Goal: Find specific page/section: Find specific page/section

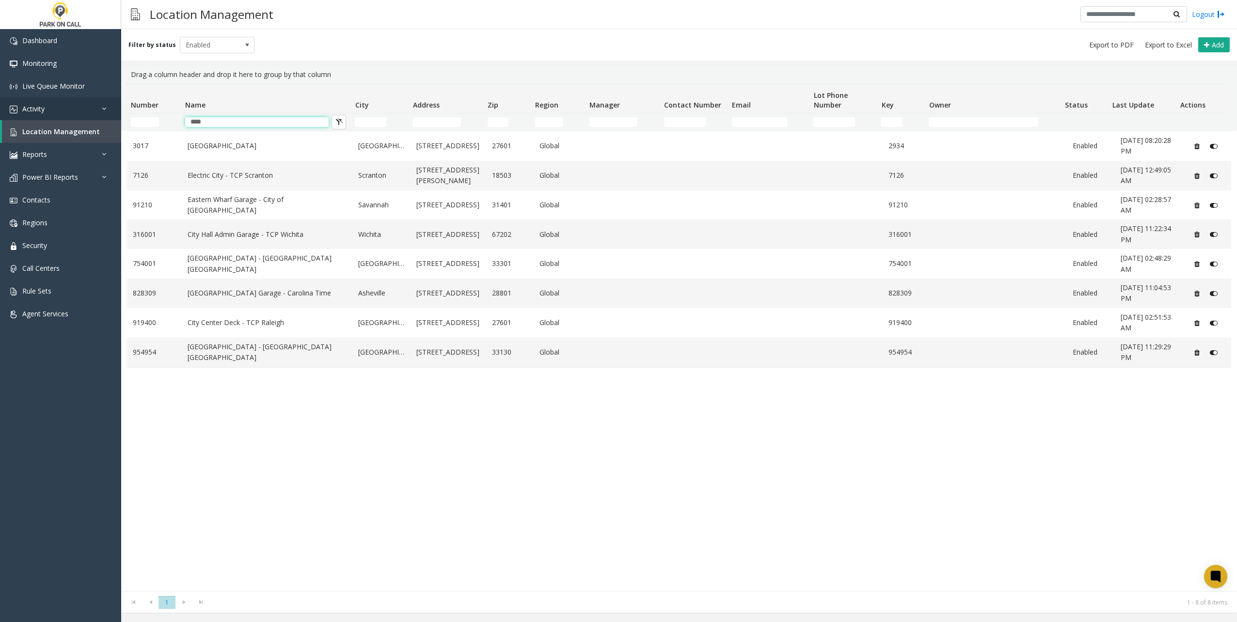
drag, startPoint x: 259, startPoint y: 126, endPoint x: 67, endPoint y: 116, distance: 191.7
click at [67, 117] on app-root "Dashboard Monitoring Live Queue Monitor Activity Daily Activity Lane Activity A…" at bounding box center [618, 311] width 1237 height 622
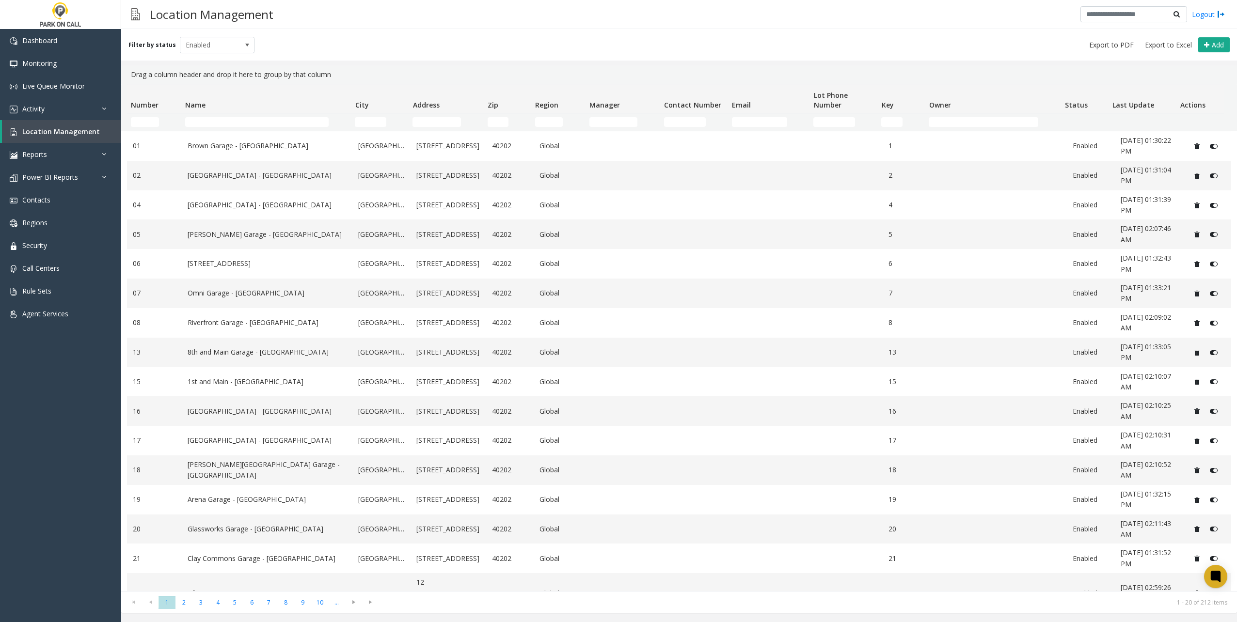
click at [472, 55] on div "Filter by status Enabled Add" at bounding box center [679, 45] width 1116 height 32
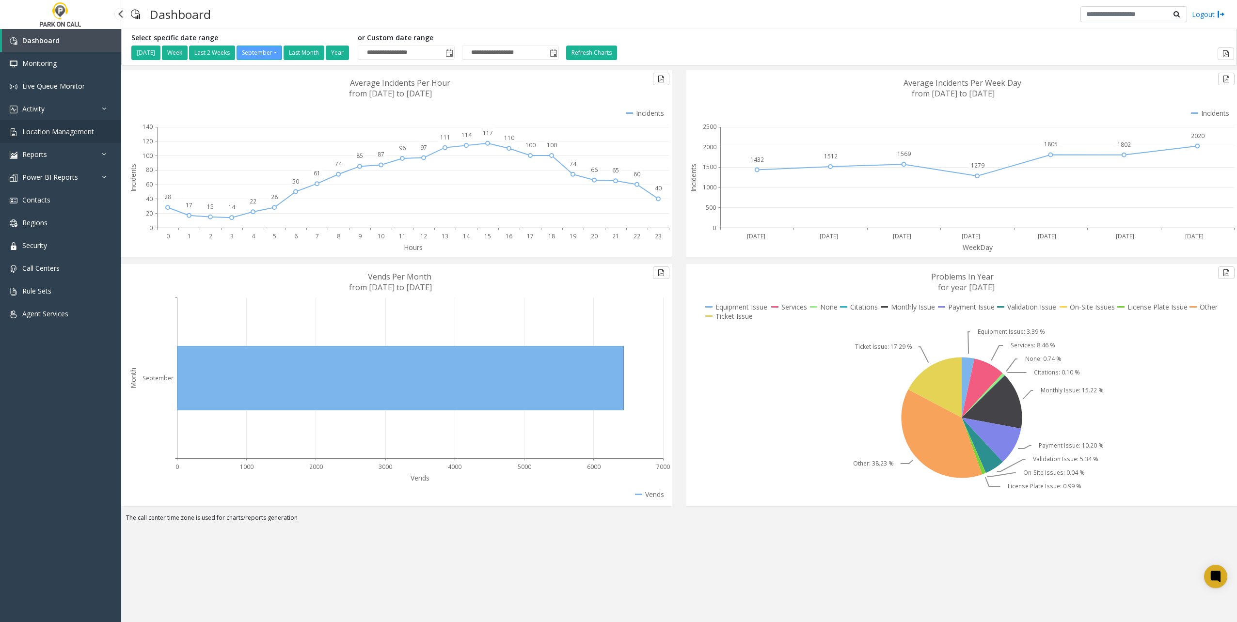
click at [49, 135] on span "Location Management" at bounding box center [58, 131] width 72 height 9
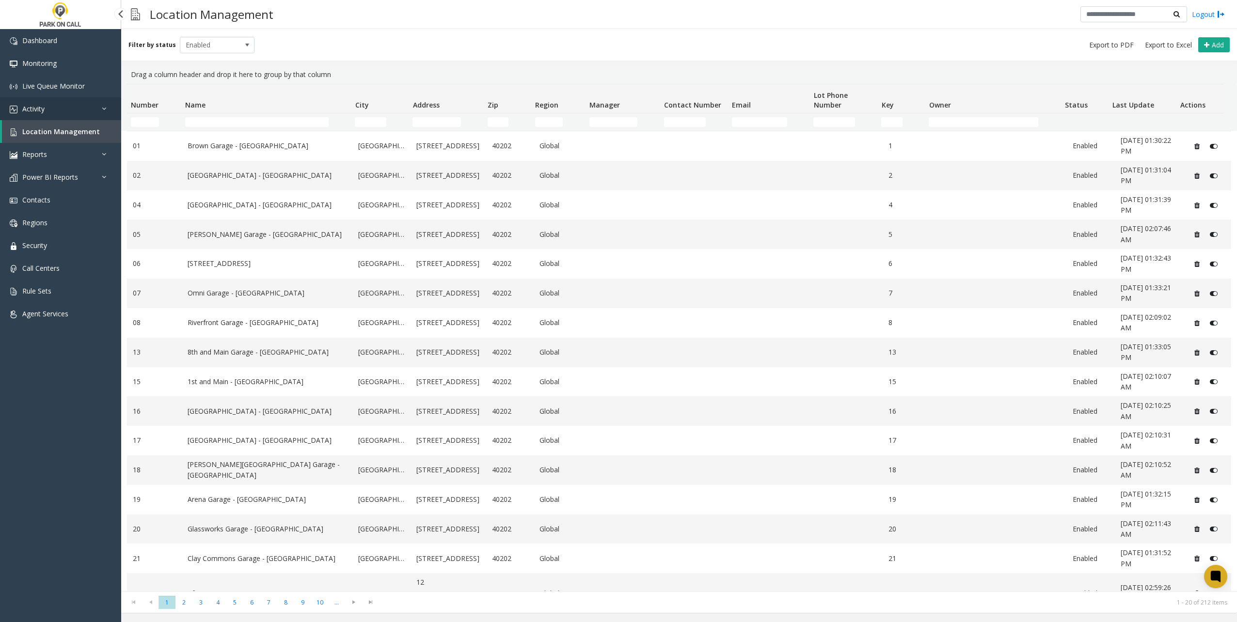
click at [79, 109] on link "Activity" at bounding box center [60, 108] width 121 height 23
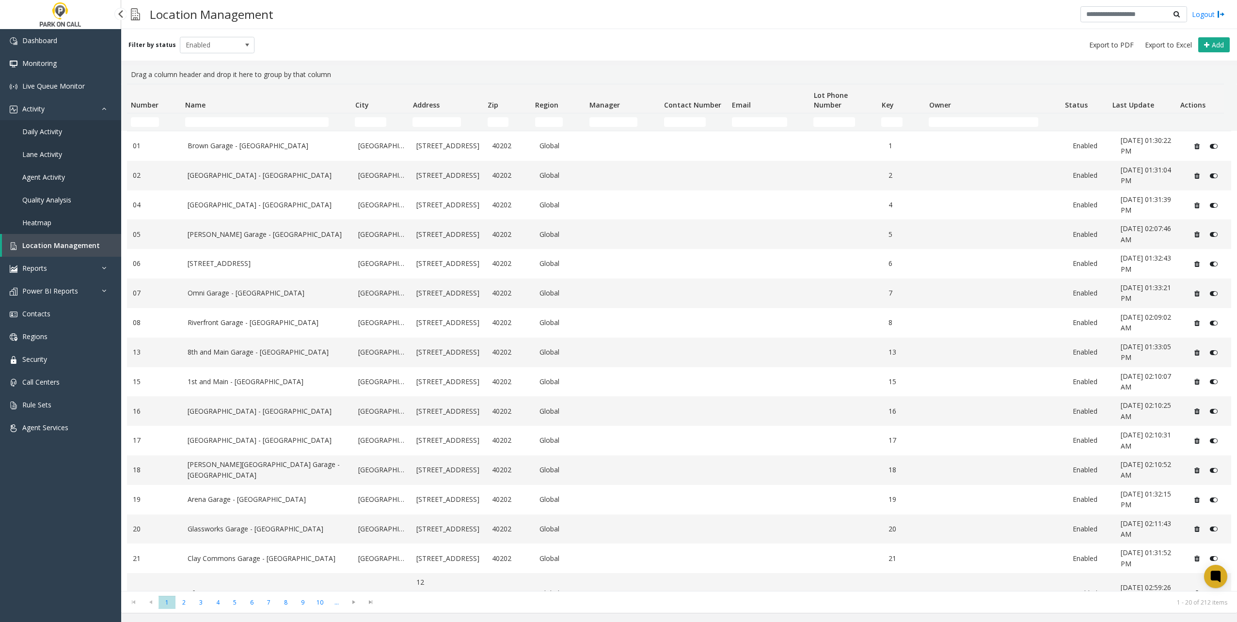
click at [69, 127] on link "Daily Activity" at bounding box center [60, 131] width 121 height 23
